Goal: Find specific page/section: Find specific page/section

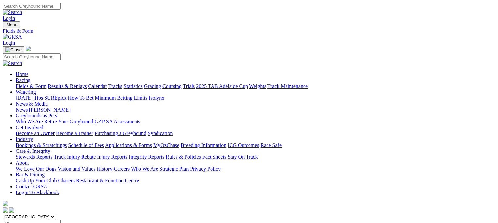
click at [23, 83] on link "Fields & Form" at bounding box center [31, 86] width 31 height 6
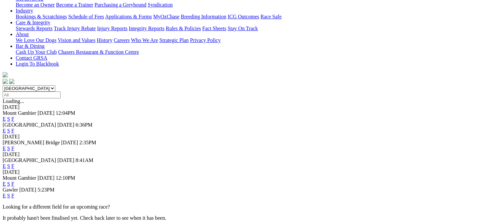
scroll to position [131, 0]
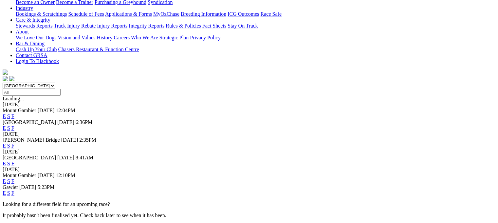
click at [14, 178] on link "F" at bounding box center [12, 181] width 3 height 6
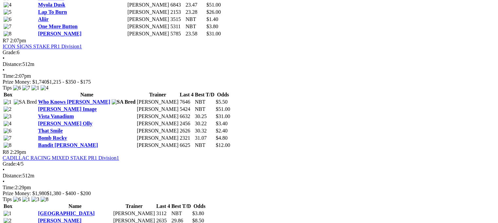
scroll to position [983, 0]
